Goal: Task Accomplishment & Management: Use online tool/utility

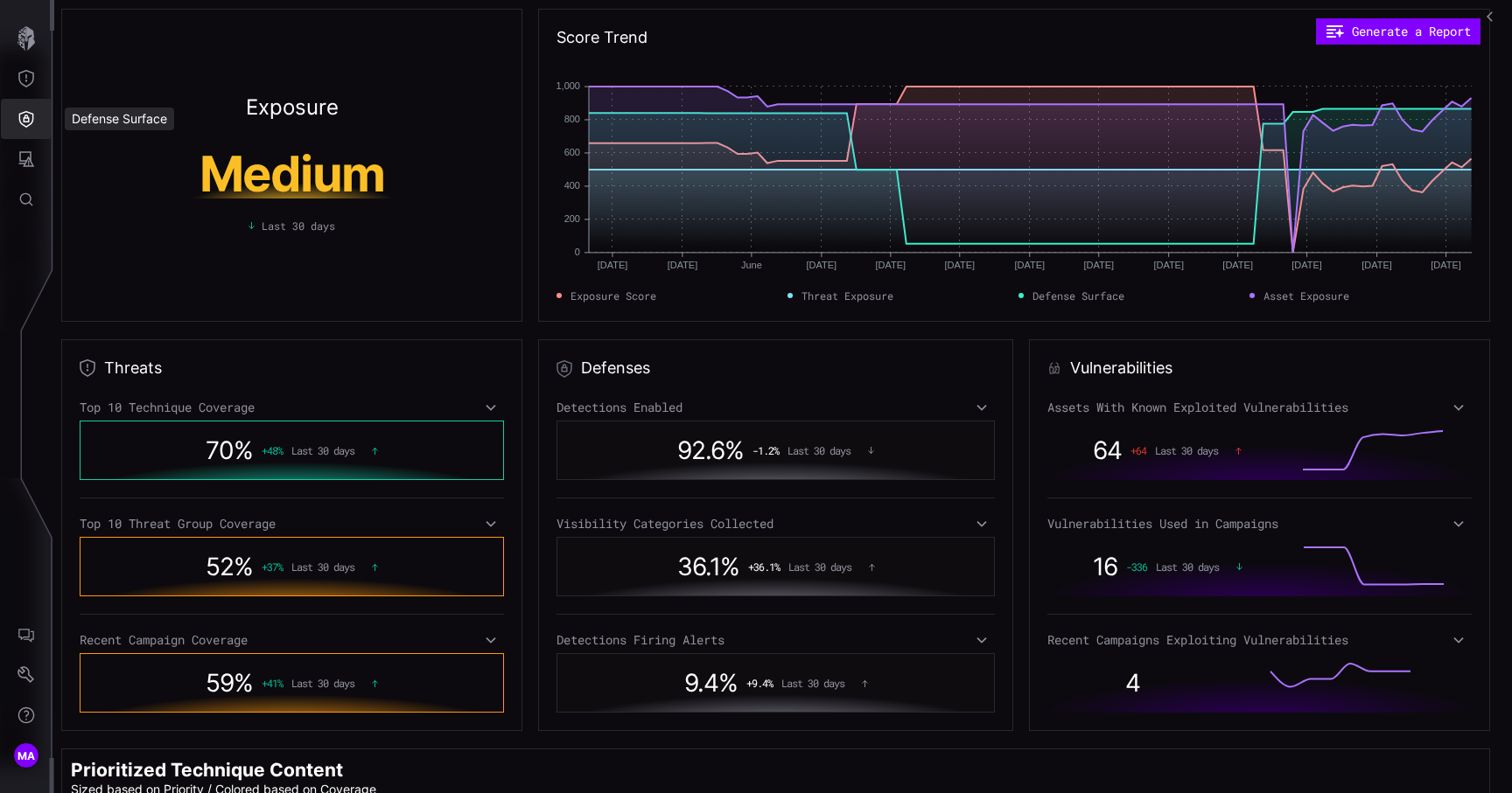
click at [38, 121] on button "Defense Surface" at bounding box center [26, 118] width 51 height 40
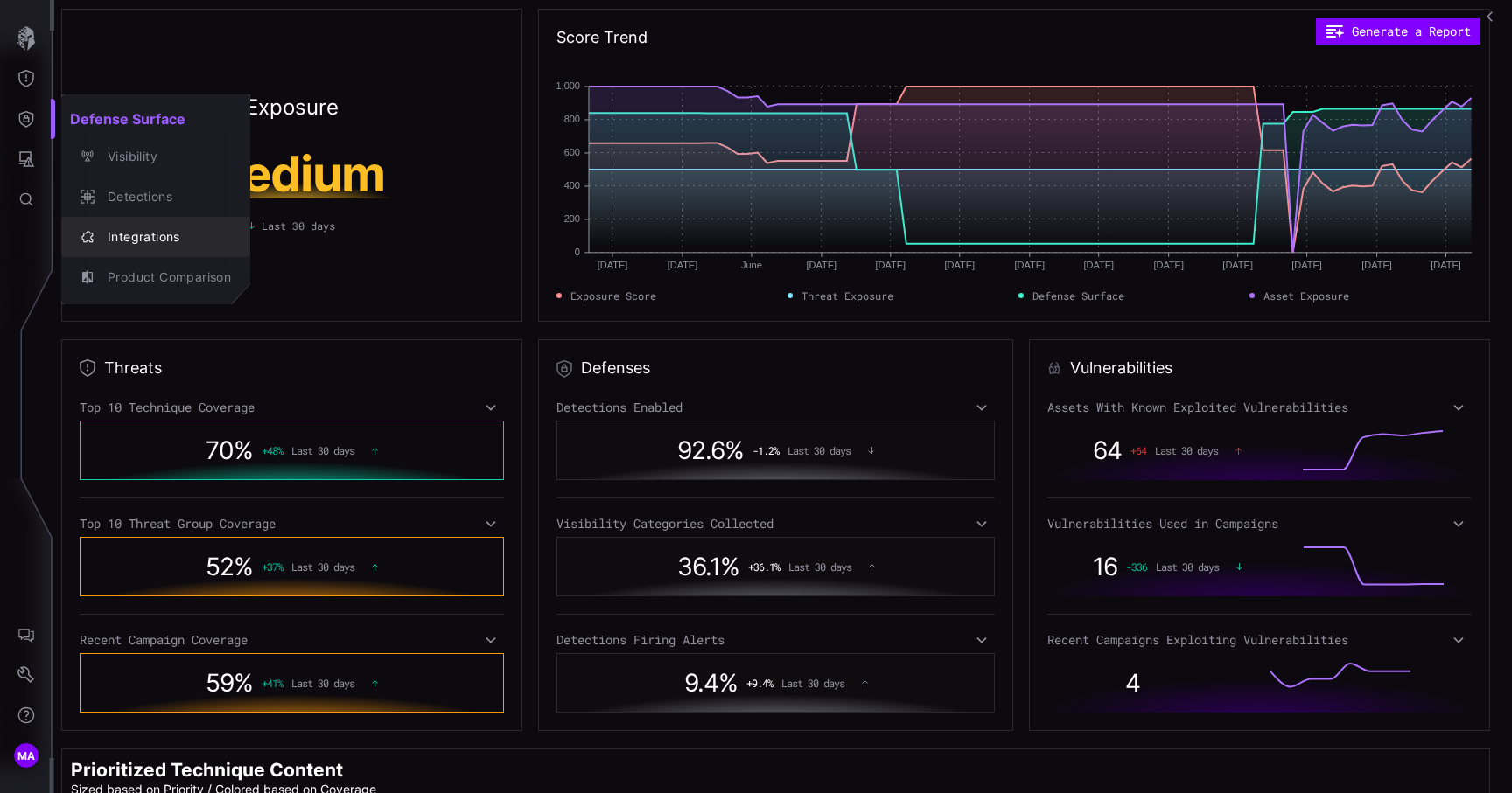
click at [146, 223] on button "Integrations" at bounding box center [155, 237] width 189 height 40
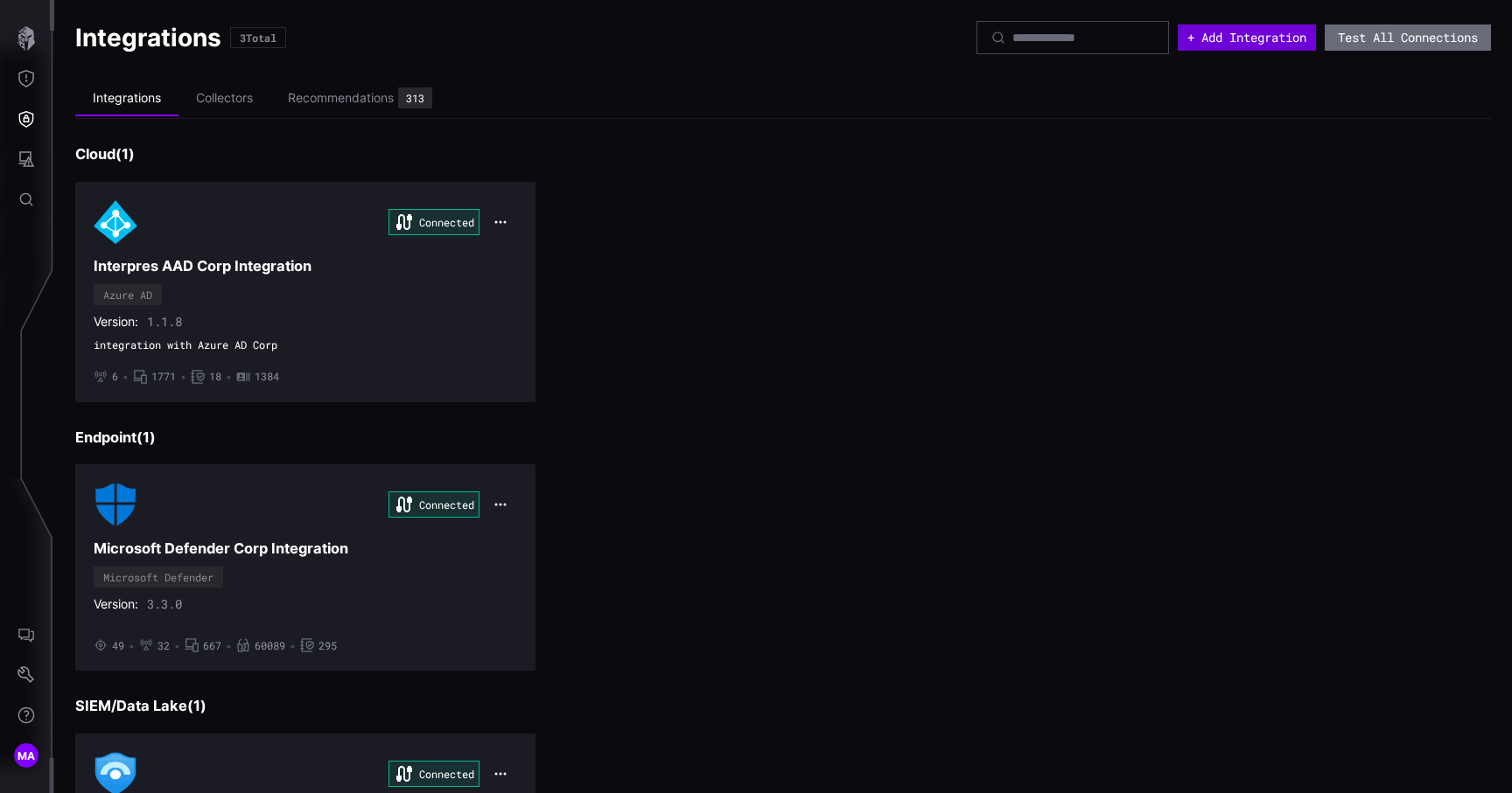
click at [1276, 39] on button "+ Add Integration" at bounding box center [1247, 37] width 139 height 26
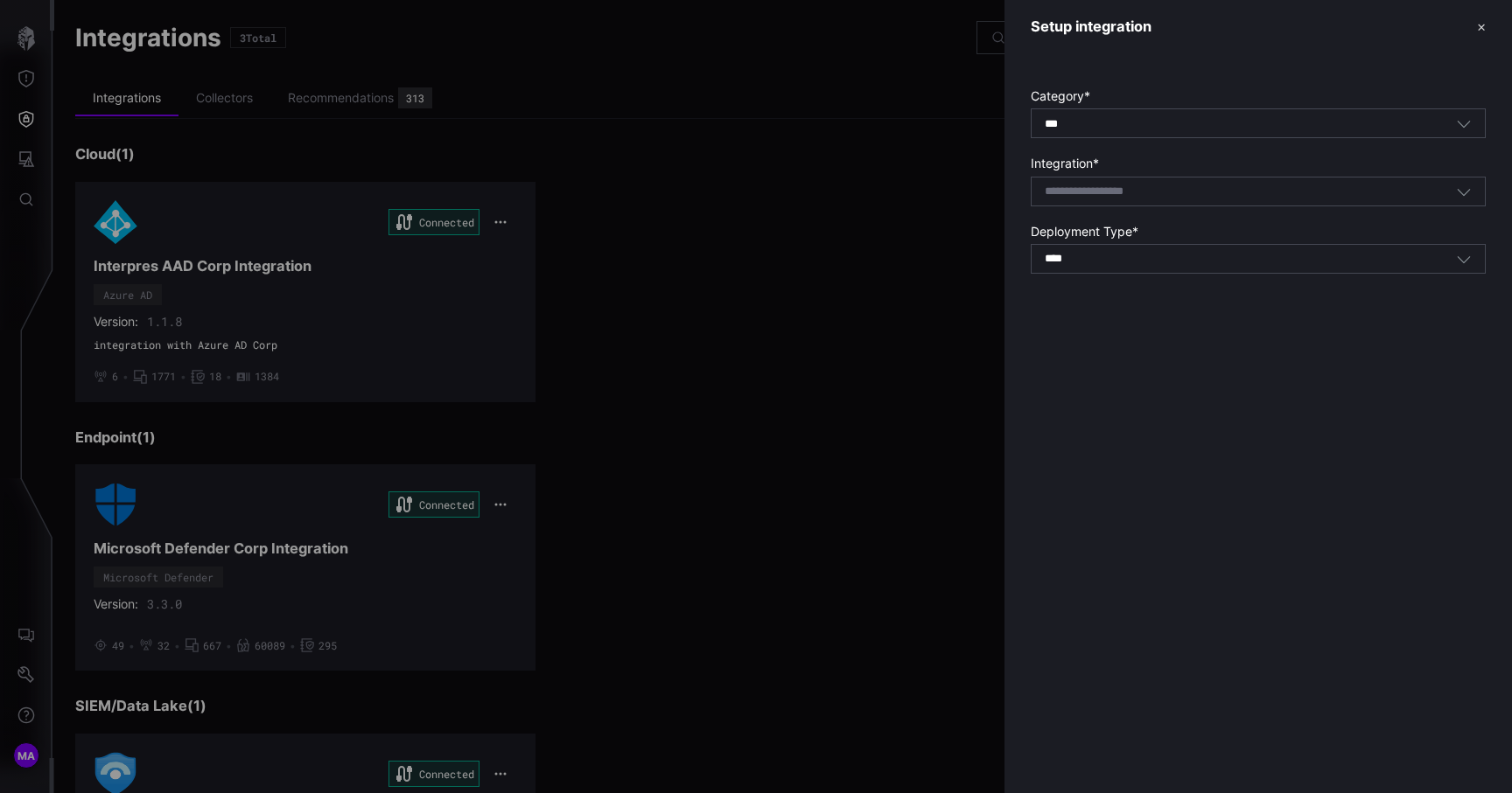
click at [1166, 184] on input at bounding box center [1107, 191] width 124 height 15
click at [1138, 215] on div "Tan ium Asset" at bounding box center [1258, 219] width 436 height 15
type input "**********"
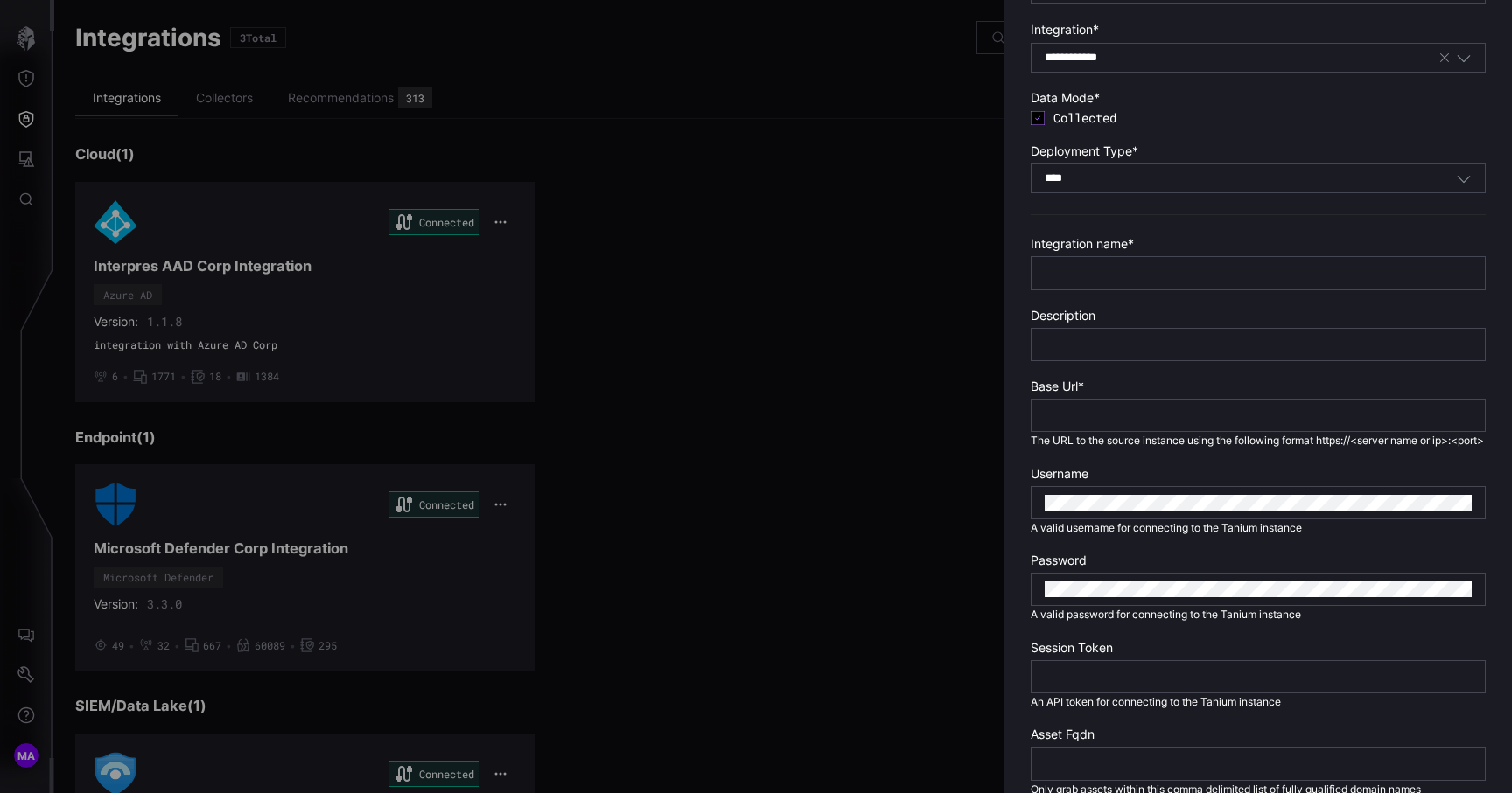
scroll to position [371, 0]
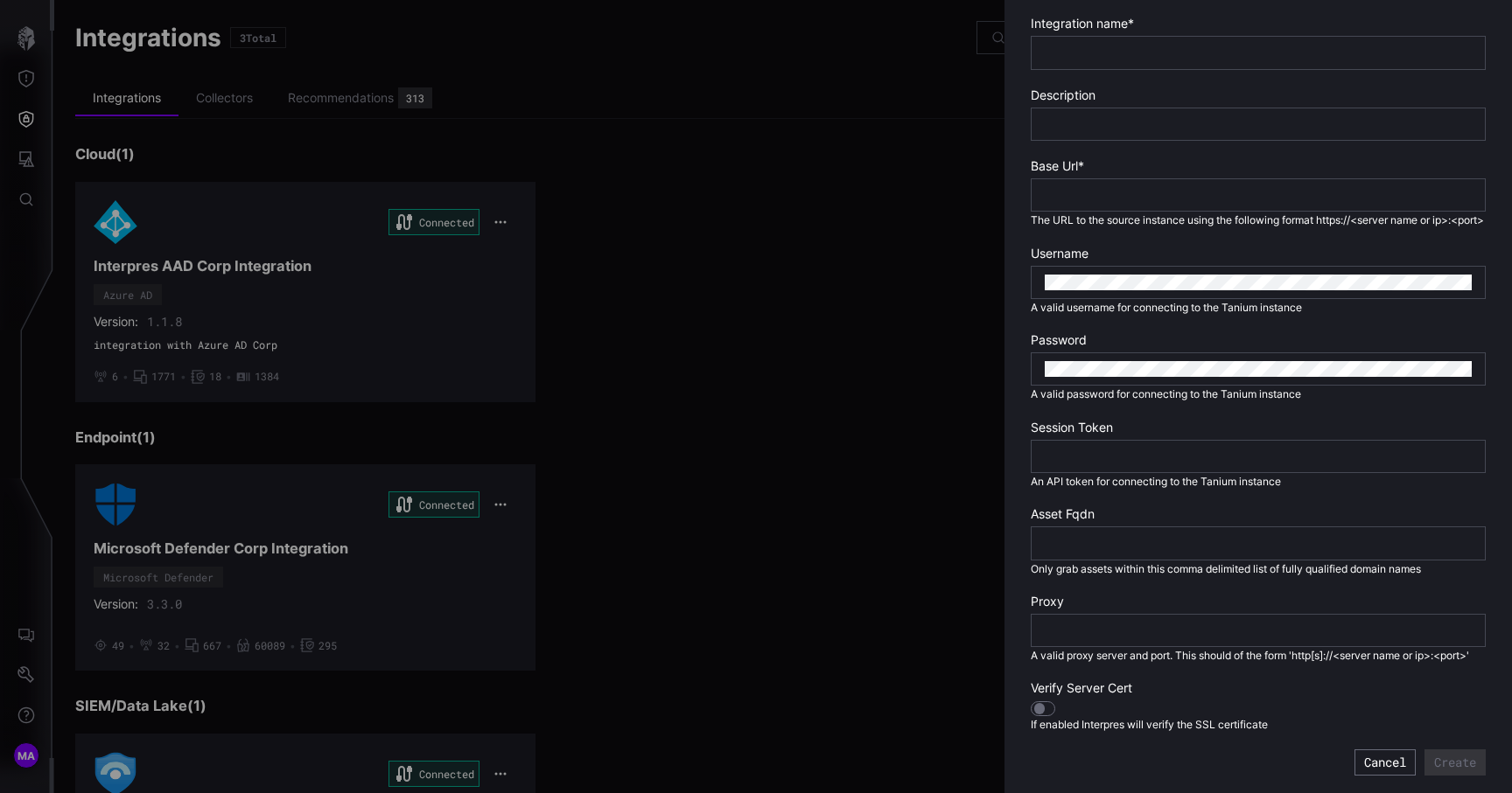
click at [880, 274] on div at bounding box center [756, 396] width 1512 height 793
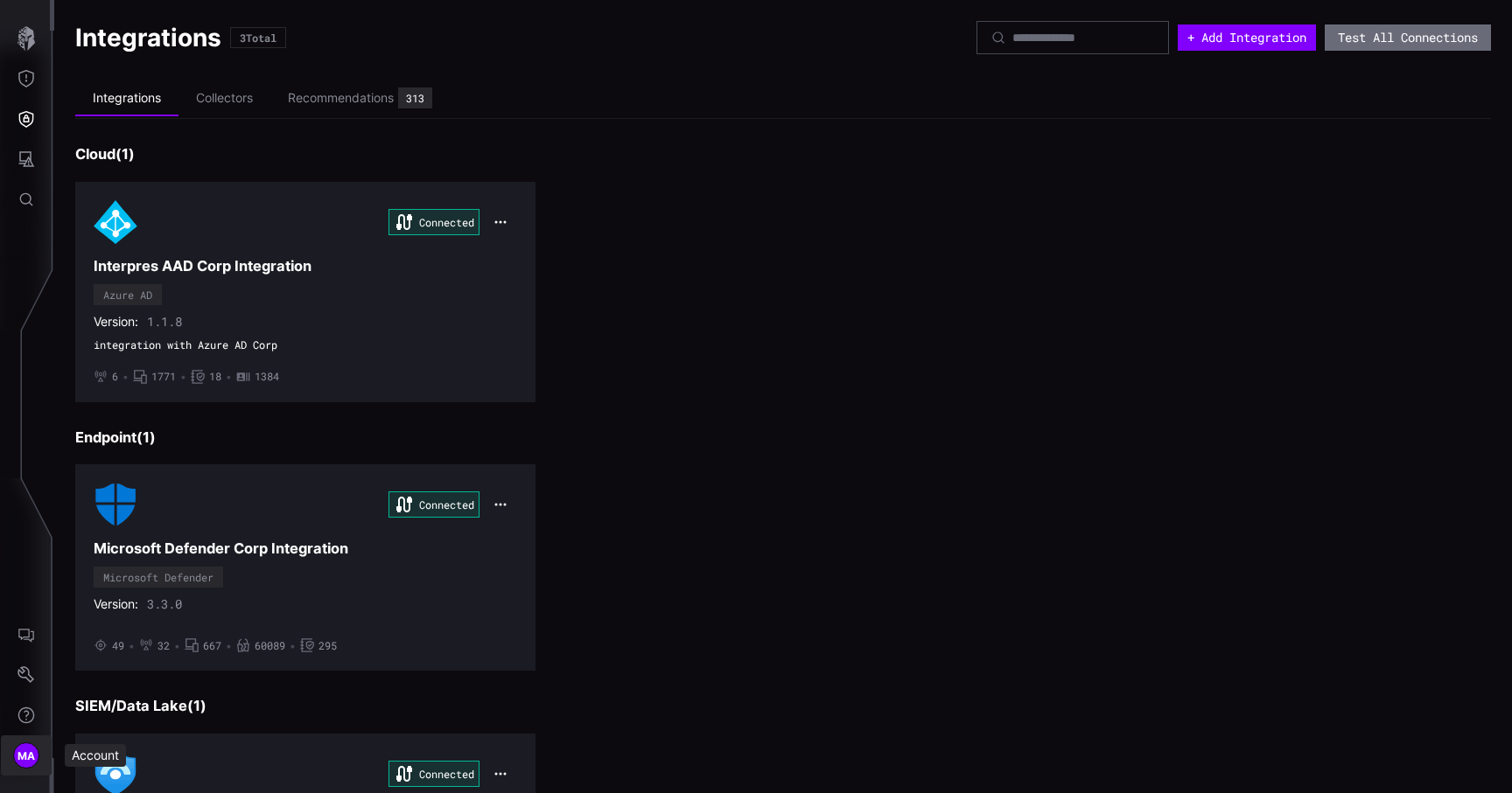
click at [34, 761] on span "MA" at bounding box center [26, 756] width 18 height 18
